Goal: Book appointment/travel/reservation

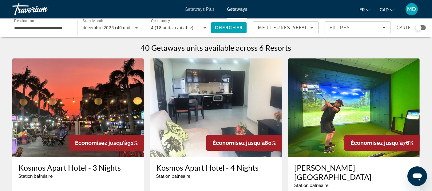
click at [133, 26] on icon "Search widget" at bounding box center [136, 27] width 7 height 7
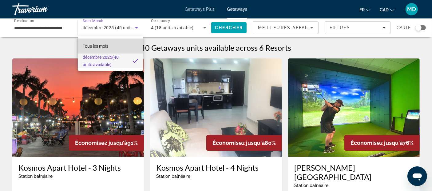
click at [97, 44] on span "Tous les mois" at bounding box center [96, 46] width 26 height 5
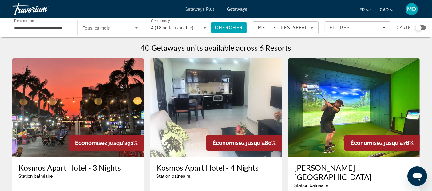
click at [101, 29] on span "Tous les mois" at bounding box center [96, 28] width 27 height 5
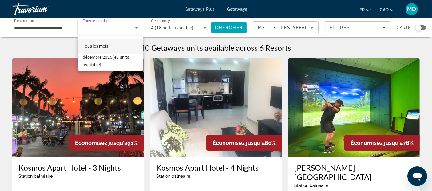
click at [91, 46] on span "Tous les mois" at bounding box center [96, 46] width 26 height 5
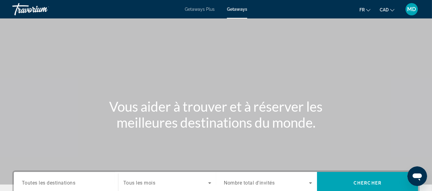
click at [208, 10] on span "Getaways Plus" at bounding box center [200, 9] width 30 height 5
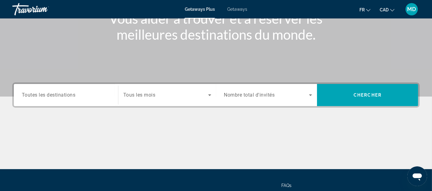
scroll to position [92, 0]
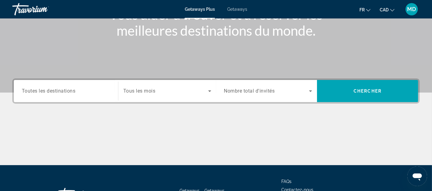
click at [56, 89] on span "Toutes les destinations" at bounding box center [49, 91] width 54 height 6
click at [56, 89] on input "Destination Toutes les destinations" at bounding box center [66, 91] width 88 height 7
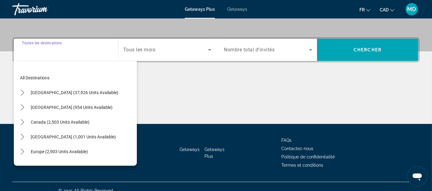
scroll to position [141, 0]
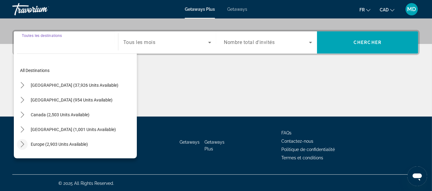
click at [22, 142] on icon "Toggle Europe (2,903 units available) submenu" at bounding box center [22, 144] width 6 height 6
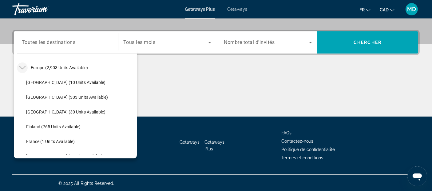
click at [19, 68] on icon "Toggle Europe (2,903 units available) submenu" at bounding box center [22, 68] width 6 height 6
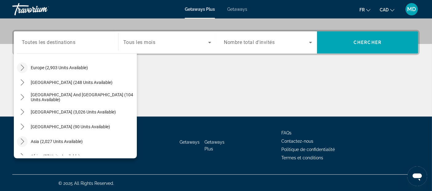
click at [22, 142] on icon "Toggle Asia (2,027 units available) submenu" at bounding box center [22, 141] width 3 height 6
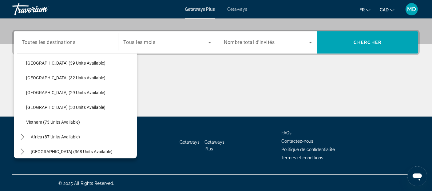
scroll to position [247, 0]
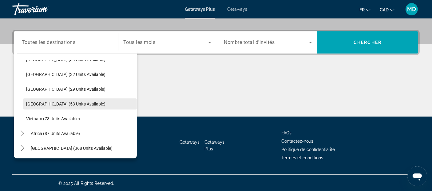
click at [79, 103] on span "[GEOGRAPHIC_DATA] (53 units available)" at bounding box center [65, 104] width 79 height 5
type input "**********"
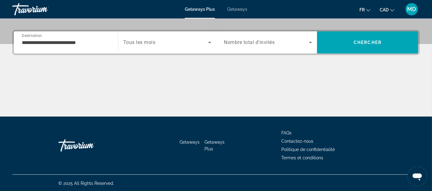
click at [134, 44] on span "Tous les mois" at bounding box center [139, 43] width 32 height 6
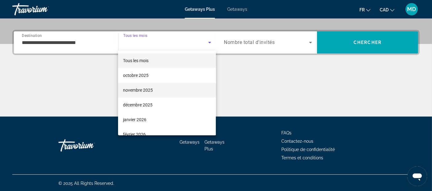
click at [129, 86] on span "novembre 2025" at bounding box center [138, 89] width 30 height 7
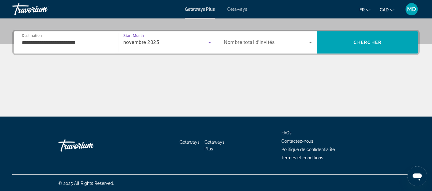
click at [260, 40] on span "Nombre total d'invités" at bounding box center [249, 43] width 51 height 6
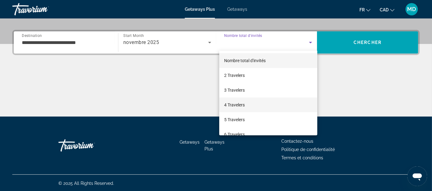
click at [231, 102] on span "4 Travelers" at bounding box center [234, 104] width 21 height 7
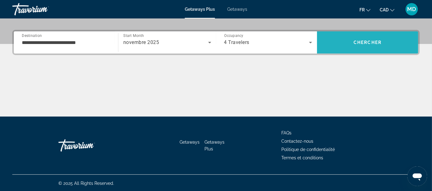
click at [368, 41] on span "Chercher" at bounding box center [368, 42] width 28 height 5
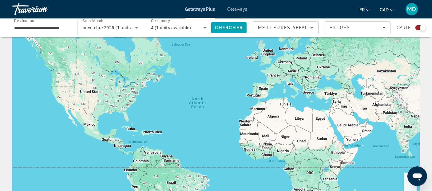
scroll to position [16, 0]
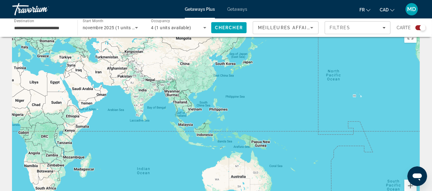
drag, startPoint x: 253, startPoint y: 133, endPoint x: 42, endPoint y: 89, distance: 215.2
click at [42, 89] on div "Main content" at bounding box center [216, 119] width 408 height 185
click at [179, 103] on image "Main content" at bounding box center [180, 103] width 4 height 4
type input "**********"
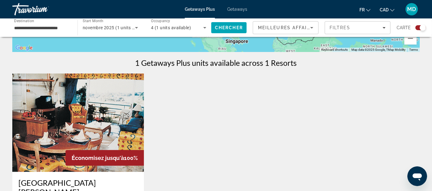
scroll to position [162, 0]
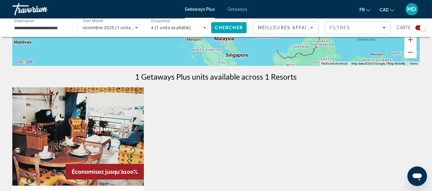
click at [240, 10] on span "Getaways" at bounding box center [237, 9] width 20 height 5
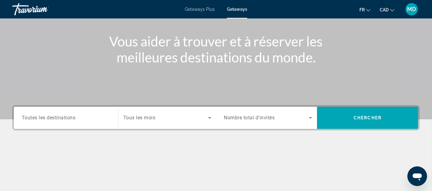
scroll to position [74, 0]
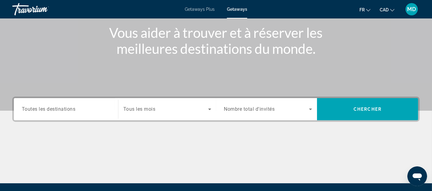
click at [61, 107] on span "Toutes les destinations" at bounding box center [49, 109] width 54 height 6
click at [61, 107] on input "Destination Toutes les destinations" at bounding box center [66, 109] width 88 height 7
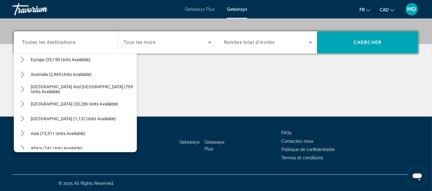
scroll to position [92, 0]
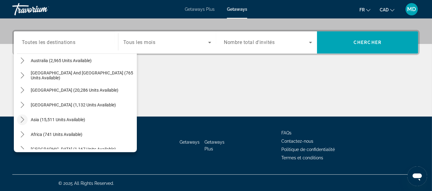
click at [19, 119] on icon "Toggle Asia (15,511 units available) submenu" at bounding box center [22, 120] width 6 height 6
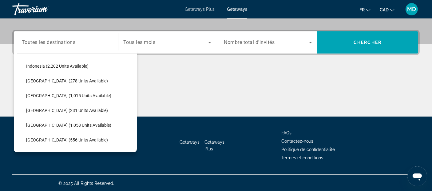
scroll to position [261, 0]
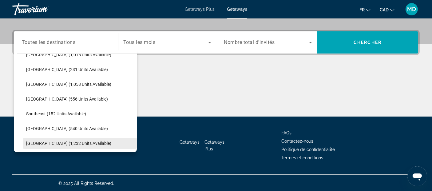
click at [91, 141] on span "Select destination: Thailand (1,232 units available)" at bounding box center [80, 143] width 114 height 15
type input "**********"
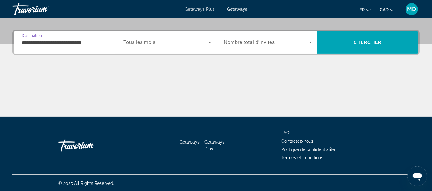
click at [182, 42] on span "Search widget" at bounding box center [165, 42] width 85 height 7
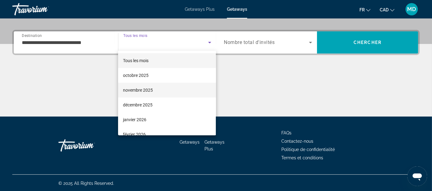
click at [152, 88] on span "novembre 2025" at bounding box center [138, 89] width 30 height 7
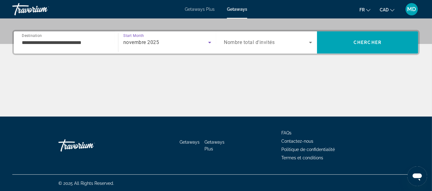
click at [247, 40] on span "Nombre total d'invités" at bounding box center [249, 43] width 51 height 6
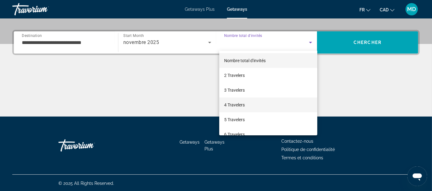
click at [241, 100] on mat-option "4 Travelers" at bounding box center [268, 105] width 98 height 15
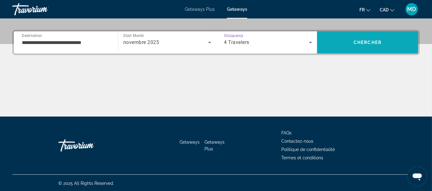
click at [378, 37] on span "Search" at bounding box center [367, 42] width 101 height 15
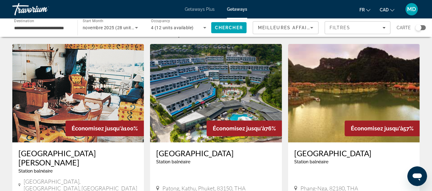
scroll to position [4, 0]
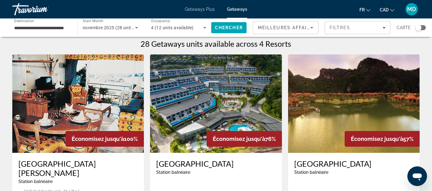
click at [422, 27] on div "Search widget" at bounding box center [421, 27] width 10 height 5
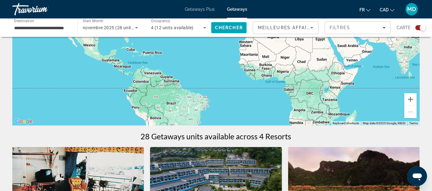
scroll to position [94, 0]
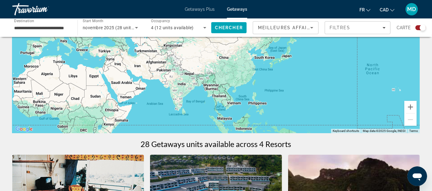
drag, startPoint x: 359, startPoint y: 73, endPoint x: 132, endPoint y: 102, distance: 228.3
click at [132, 102] on div "Main content" at bounding box center [216, 41] width 408 height 185
click at [220, 97] on image "Main content" at bounding box center [219, 97] width 4 height 4
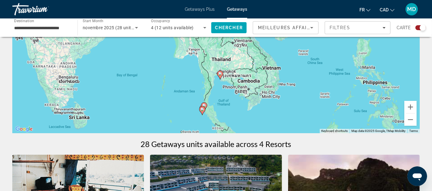
drag, startPoint x: 253, startPoint y: 79, endPoint x: 255, endPoint y: 108, distance: 28.7
click at [255, 108] on div "To activate drag with keyboard, press Alt + Enter. Once in keyboard drag state,…" at bounding box center [216, 41] width 408 height 185
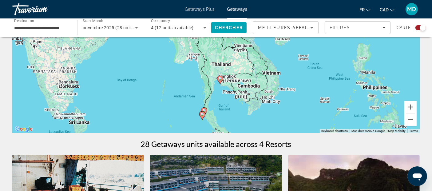
click at [221, 79] on image "Main content" at bounding box center [220, 79] width 4 height 4
type input "**********"
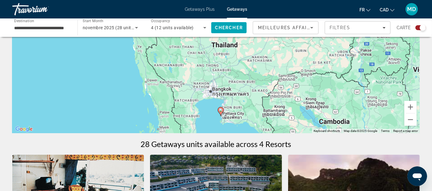
drag, startPoint x: 235, startPoint y: 63, endPoint x: 224, endPoint y: 8, distance: 55.6
click at [224, 8] on div "**********" at bounding box center [216, 1] width 432 height 191
click at [222, 112] on image "Main content" at bounding box center [221, 110] width 4 height 4
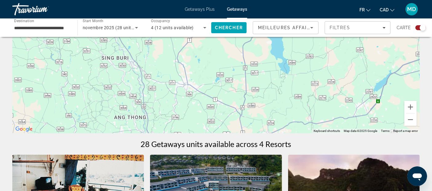
drag, startPoint x: 238, startPoint y: 60, endPoint x: 218, endPoint y: -37, distance: 99.4
click at [218, 0] on html "**********" at bounding box center [216, 1] width 432 height 191
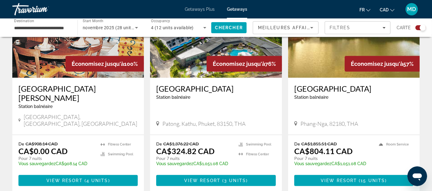
scroll to position [272, 0]
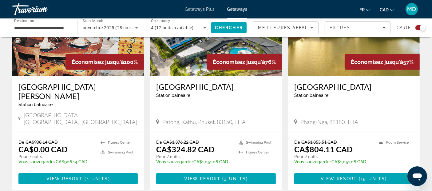
click at [63, 91] on div "[GEOGRAPHIC_DATA][PERSON_NAME] balnéaire - Ceci est une station d'adultes seule…" at bounding box center [77, 97] width 119 height 30
click at [67, 176] on span "View Resort" at bounding box center [64, 178] width 36 height 5
